Goal: Browse casually

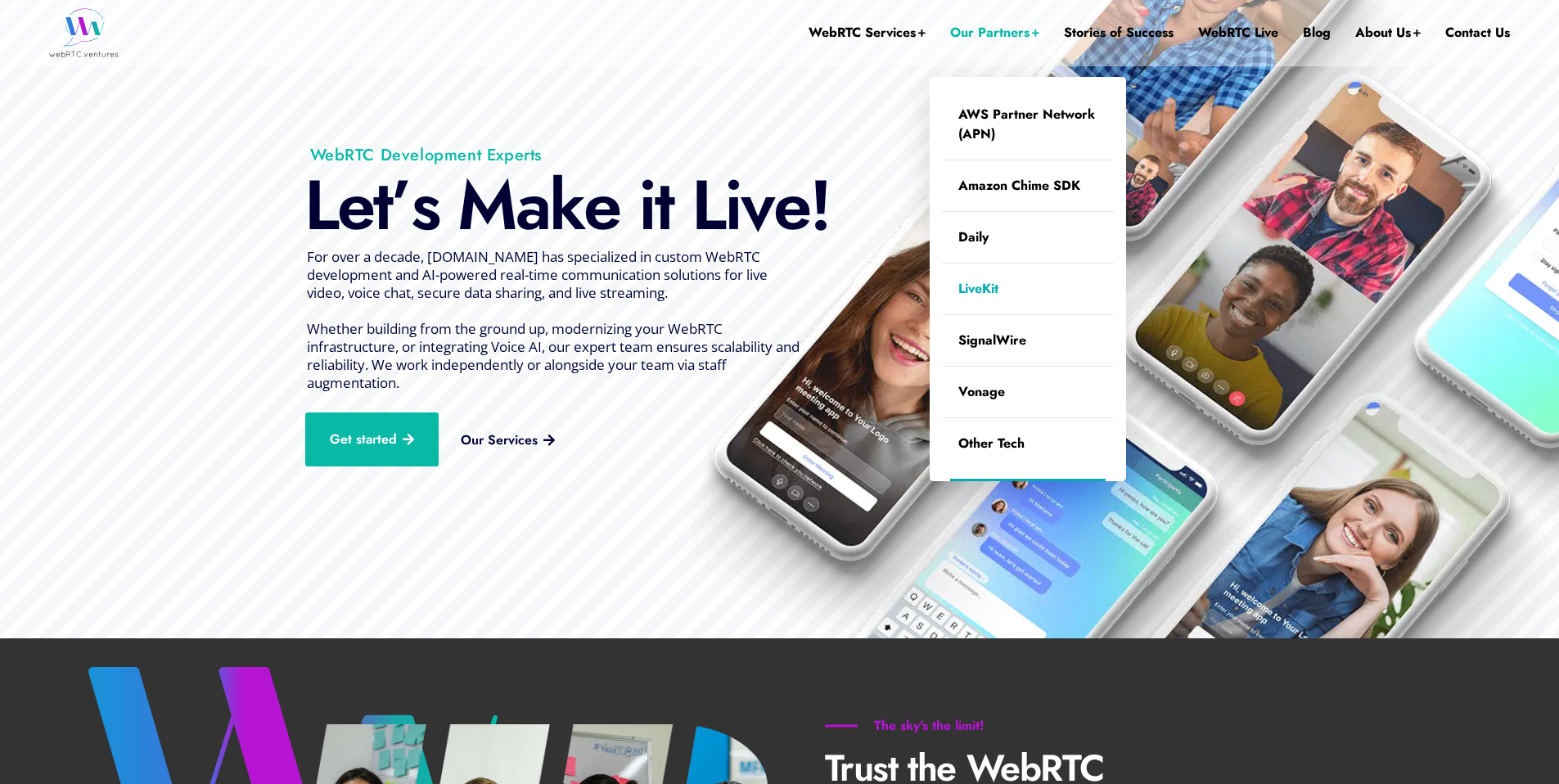
click at [976, 283] on link "LiveKit" at bounding box center [1027, 289] width 172 height 51
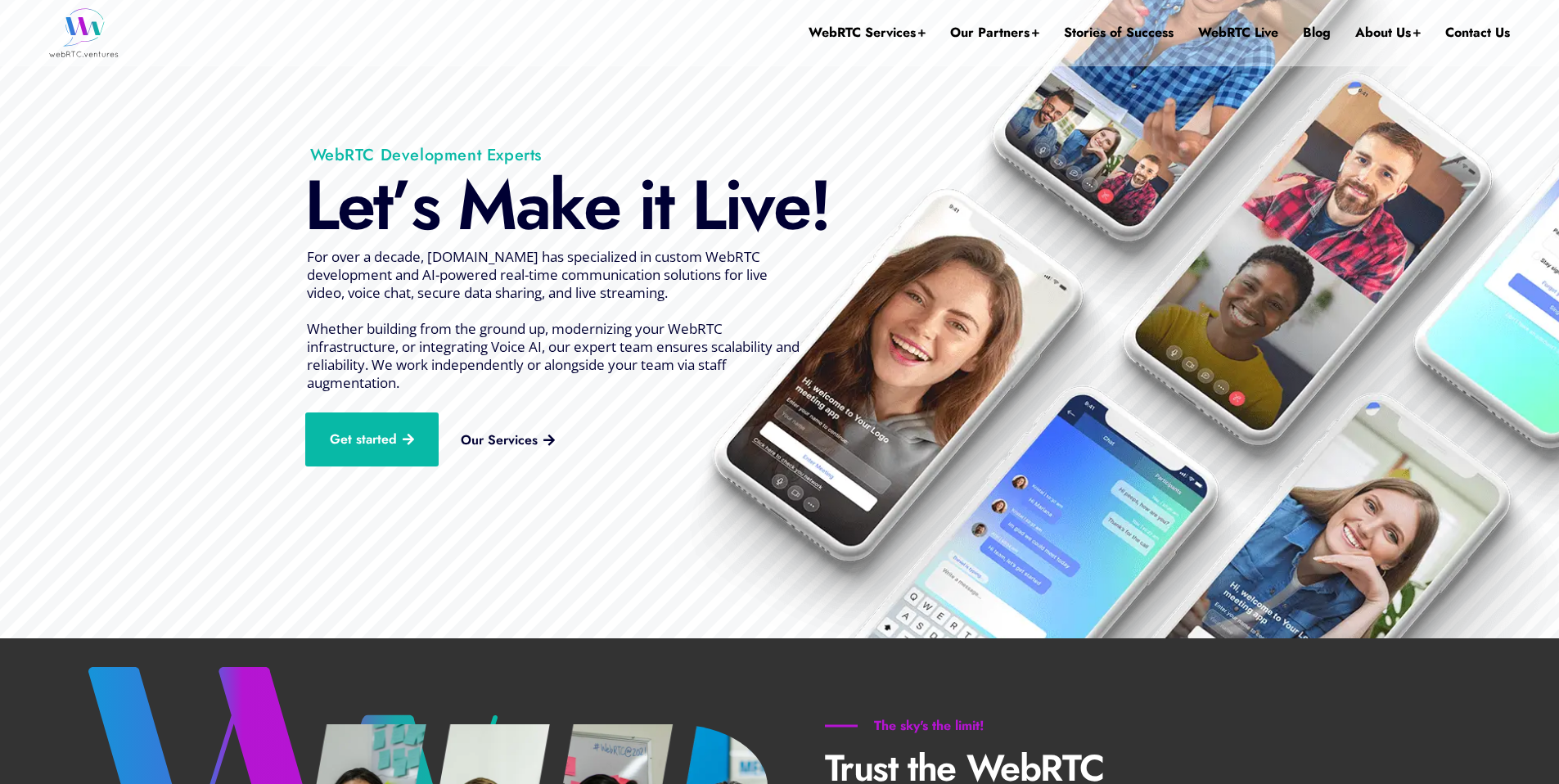
click at [336, 351] on span "Whether building from the ground up, modernizing your WebRTC infrastructure, or…" at bounding box center [554, 356] width 493 height 73
drag, startPoint x: 415, startPoint y: 382, endPoint x: 298, endPoint y: 255, distance: 172.7
click at [301, 258] on rs-slide "L e t ’ s M a k e i t L i v e ! Get started Our Services For over a decade, [DO…" at bounding box center [780, 319] width 1559 height 638
drag, startPoint x: 298, startPoint y: 255, endPoint x: 438, endPoint y: 0, distance: 290.9
